Goal: Information Seeking & Learning: Learn about a topic

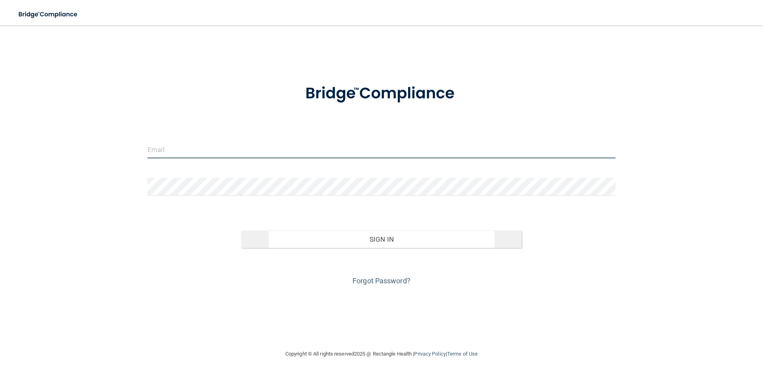
type input "[EMAIL_ADDRESS][DOMAIN_NAME]"
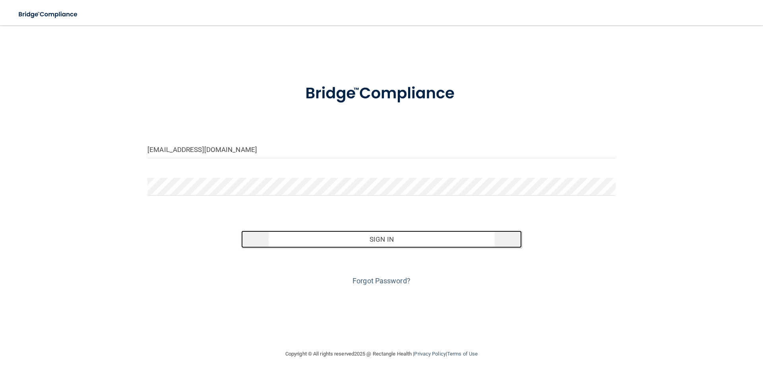
click at [343, 236] on button "Sign In" at bounding box center [381, 239] width 281 height 17
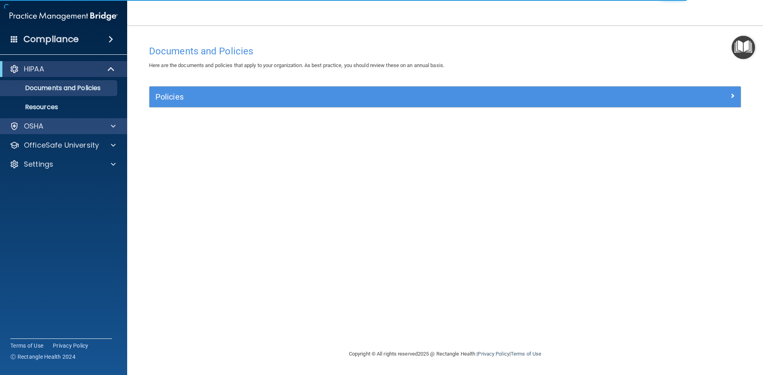
click at [40, 133] on div "OSHA" at bounding box center [64, 126] width 128 height 16
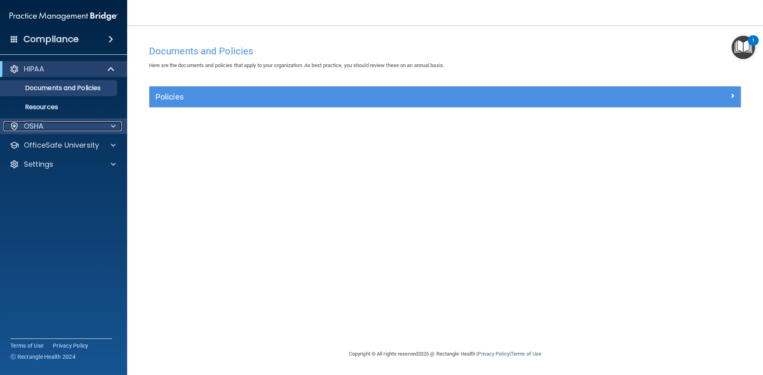
click at [60, 129] on div "OSHA" at bounding box center [53, 127] width 99 height 10
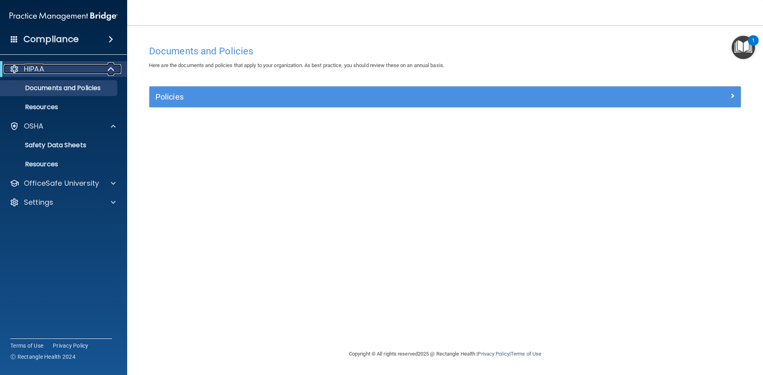
click at [80, 70] on div "HIPAA" at bounding box center [53, 69] width 98 height 10
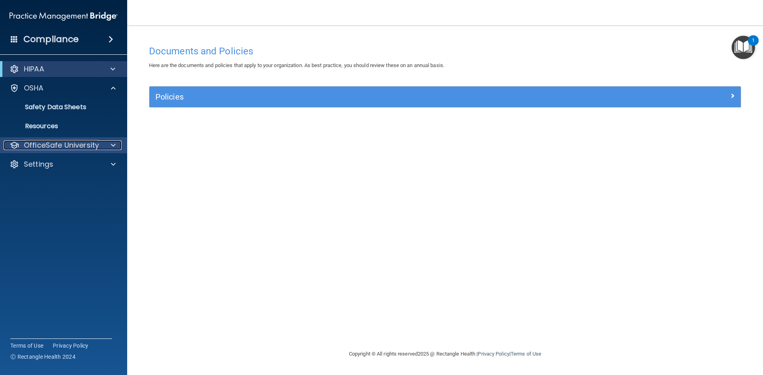
click at [82, 145] on p "OfficeSafe University" at bounding box center [61, 146] width 75 height 10
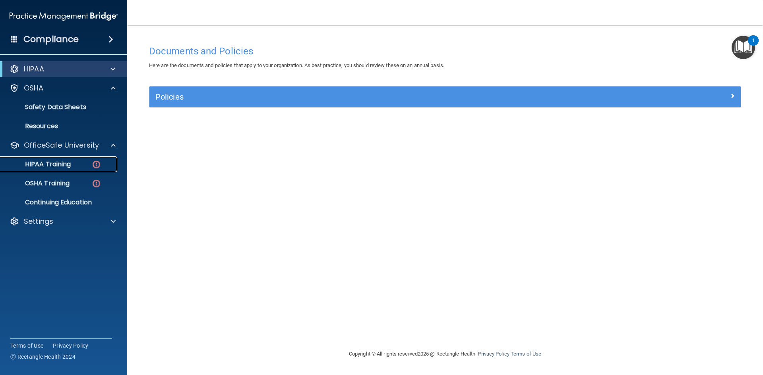
click at [79, 163] on div "HIPAA Training" at bounding box center [59, 164] width 108 height 8
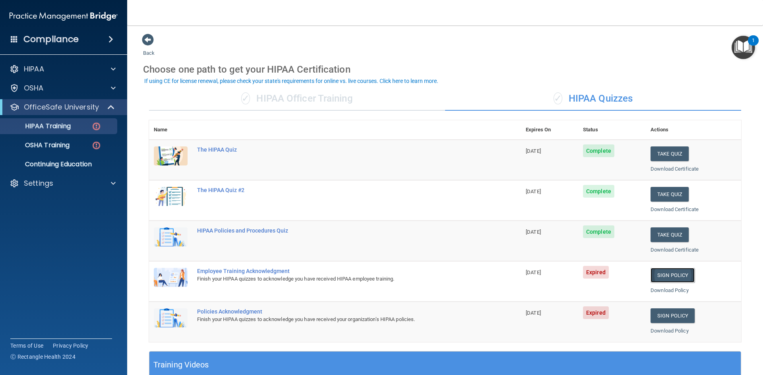
click at [651, 280] on link "Sign Policy" at bounding box center [672, 275] width 44 height 15
click at [671, 317] on link "Sign Policy" at bounding box center [672, 316] width 44 height 15
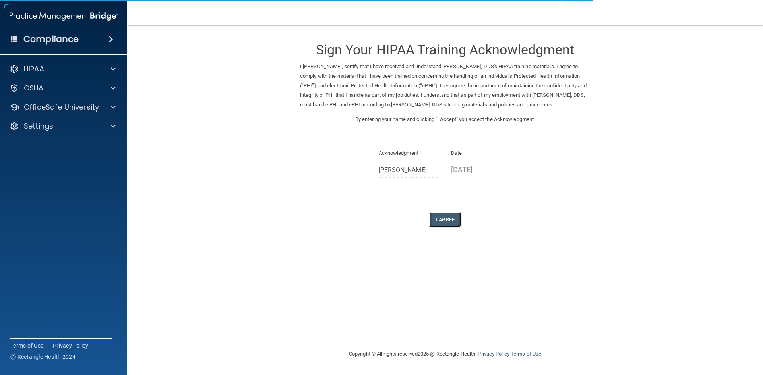
click at [450, 220] on button "I Agree" at bounding box center [445, 220] width 32 height 15
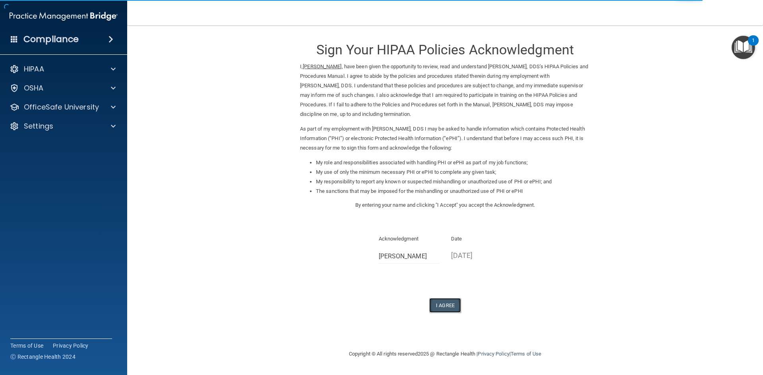
click at [446, 308] on button "I Agree" at bounding box center [445, 305] width 32 height 15
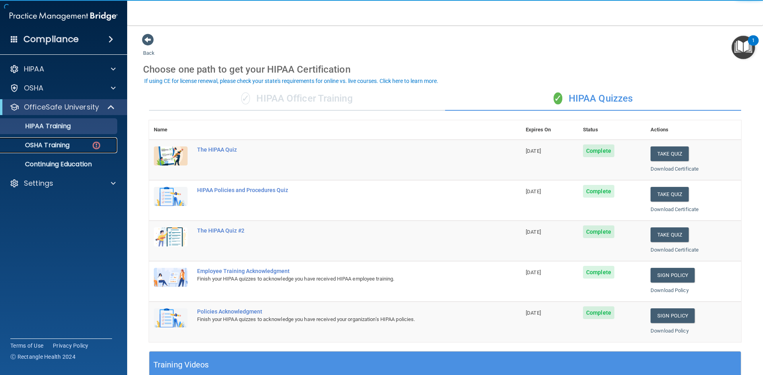
click at [73, 147] on div "OSHA Training" at bounding box center [59, 145] width 108 height 8
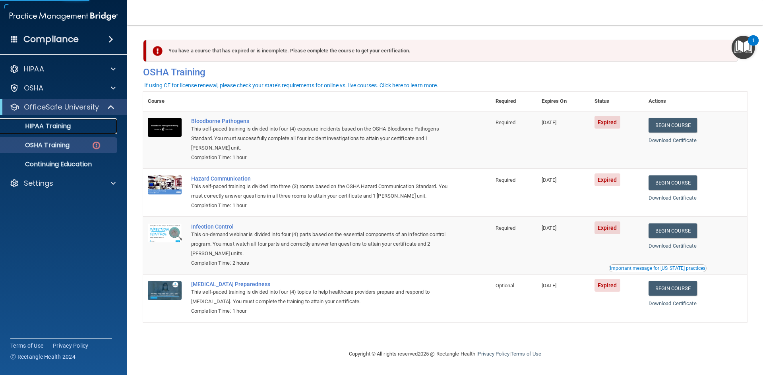
click at [68, 129] on p "HIPAA Training" at bounding box center [38, 126] width 66 height 8
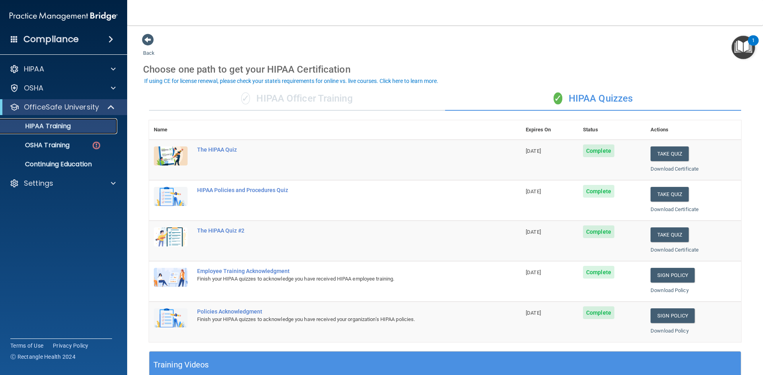
click at [63, 127] on p "HIPAA Training" at bounding box center [38, 126] width 66 height 8
click at [60, 145] on p "OSHA Training" at bounding box center [37, 145] width 64 height 8
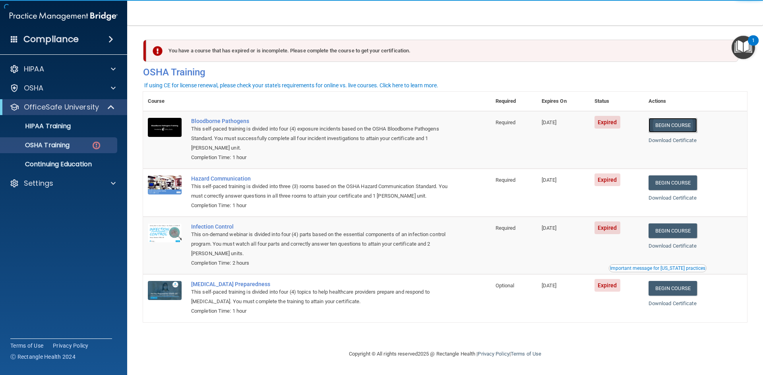
click at [692, 125] on link "Begin Course" at bounding box center [672, 125] width 48 height 15
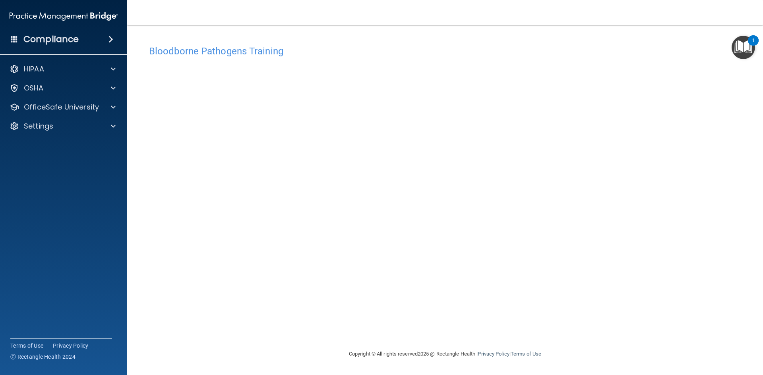
click at [741, 49] on img "Open Resource Center, 1 new notification" at bounding box center [742, 47] width 23 height 23
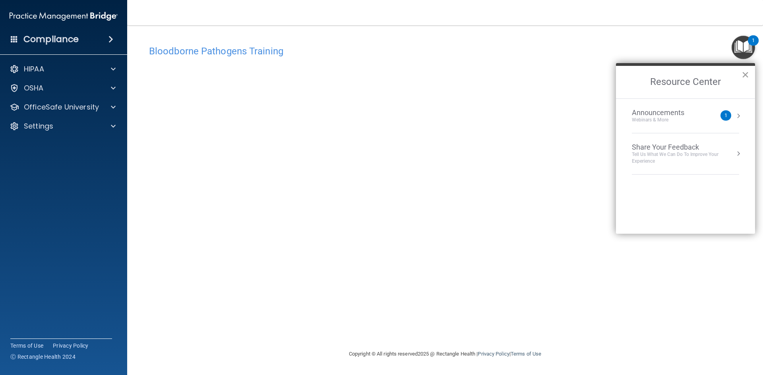
click at [744, 76] on button "×" at bounding box center [745, 74] width 8 height 13
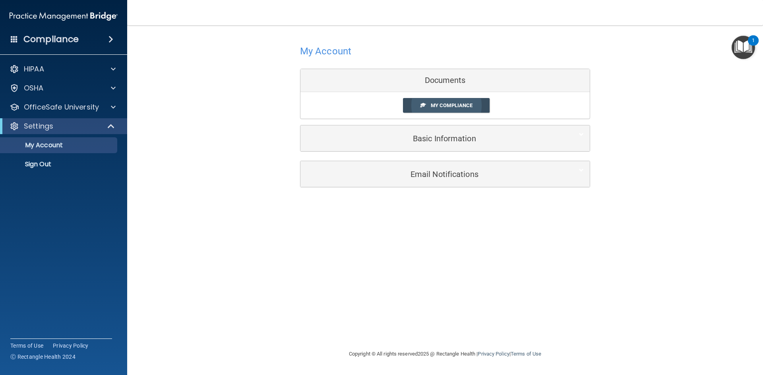
click at [470, 106] on span "My Compliance" at bounding box center [452, 105] width 42 height 6
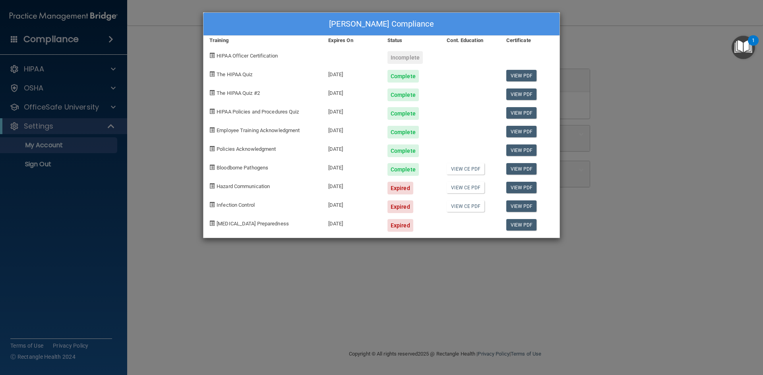
click at [690, 67] on div "Bianca Faria's Compliance Training Expires On Status Cont. Education Certificat…" at bounding box center [381, 187] width 763 height 375
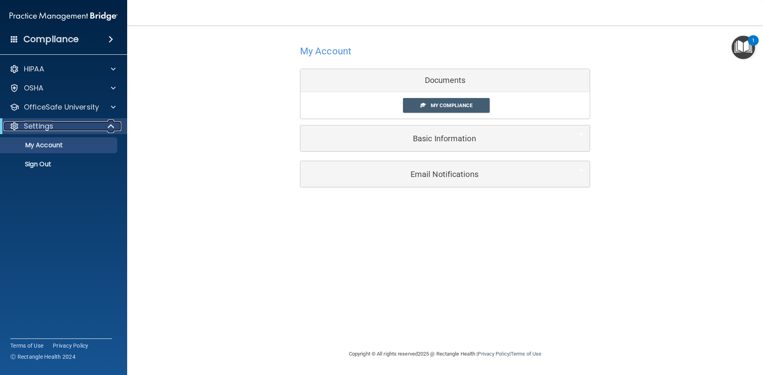
click at [75, 127] on div "Settings" at bounding box center [53, 127] width 98 height 10
click at [77, 107] on p "OfficeSafe University" at bounding box center [61, 107] width 75 height 10
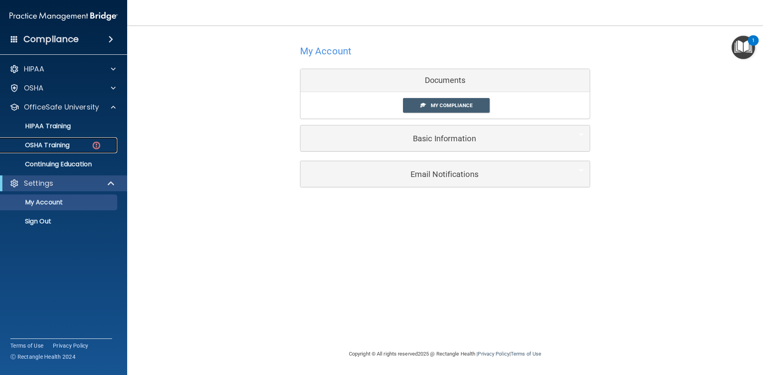
click at [64, 145] on p "OSHA Training" at bounding box center [37, 145] width 64 height 8
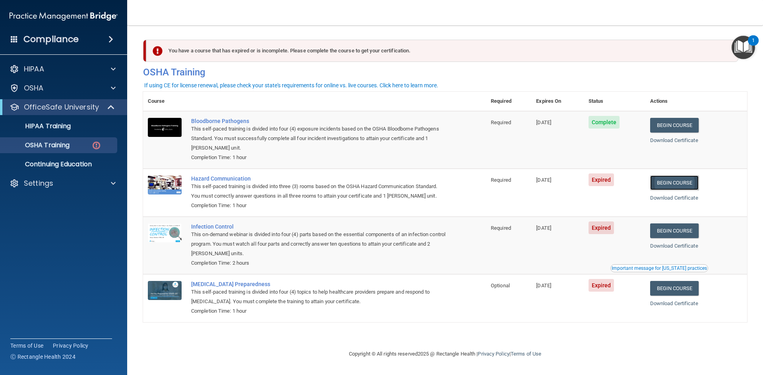
click at [693, 179] on link "Begin Course" at bounding box center [674, 183] width 48 height 15
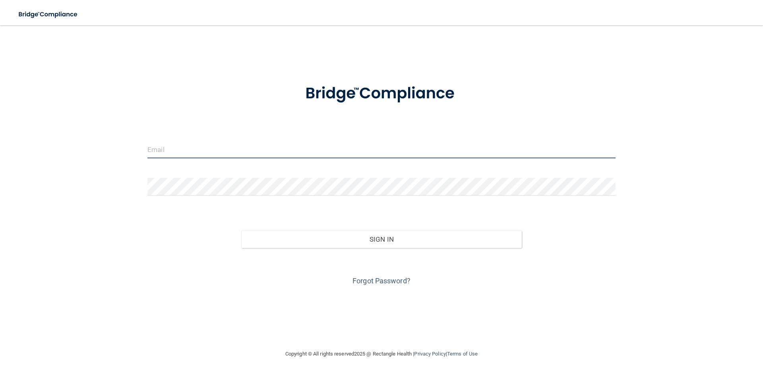
type input "[EMAIL_ADDRESS][DOMAIN_NAME]"
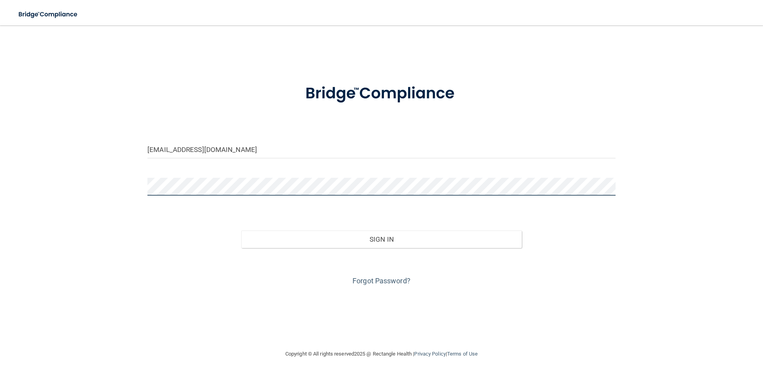
click at [147, 187] on div at bounding box center [381, 190] width 480 height 24
click at [349, 122] on form "[EMAIL_ADDRESS][DOMAIN_NAME] Invalid email/password. You don't have permission …" at bounding box center [381, 180] width 468 height 215
drag, startPoint x: 195, startPoint y: 196, endPoint x: 108, endPoint y: 248, distance: 101.0
click at [108, 248] on div "[EMAIL_ADDRESS][DOMAIN_NAME] Invalid email/password. You don't have permission …" at bounding box center [381, 187] width 731 height 308
